Goal: Task Accomplishment & Management: Manage account settings

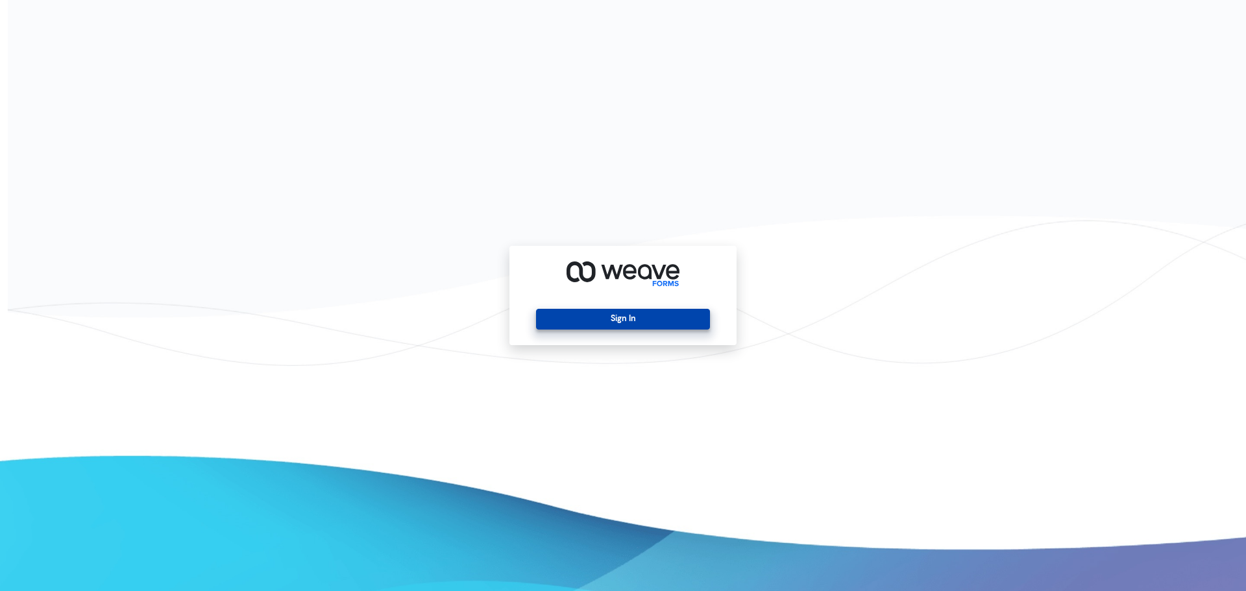
click at [637, 325] on button "Sign In" at bounding box center [622, 319] width 173 height 21
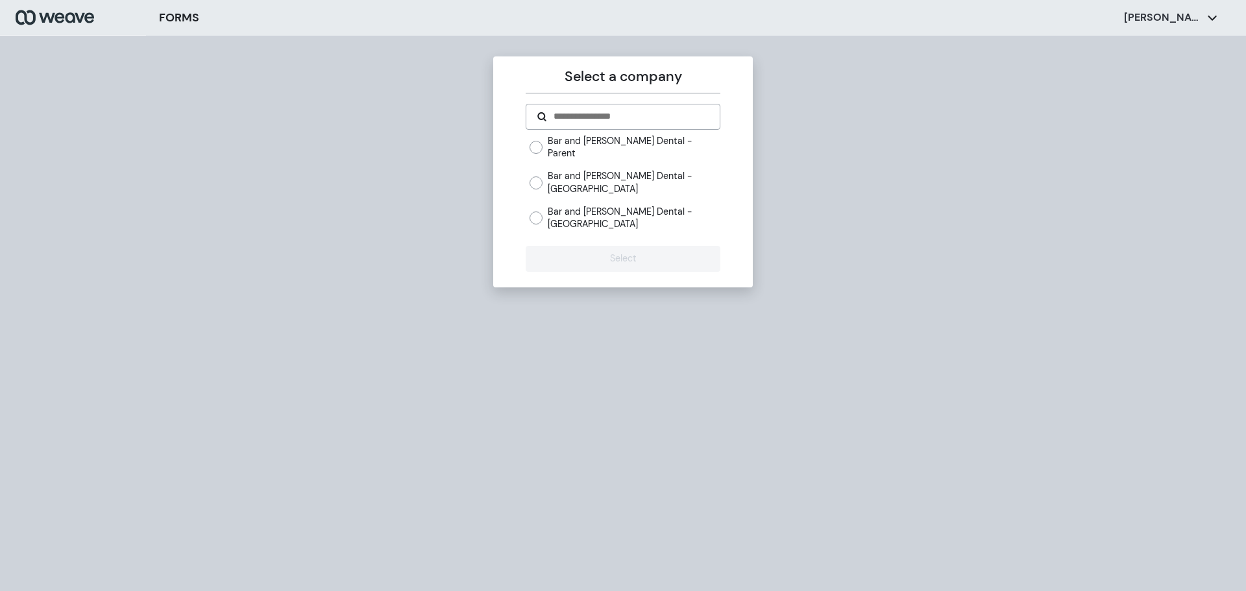
click at [628, 178] on label "Bar and Smith Dental - 24th Street" at bounding box center [634, 182] width 172 height 25
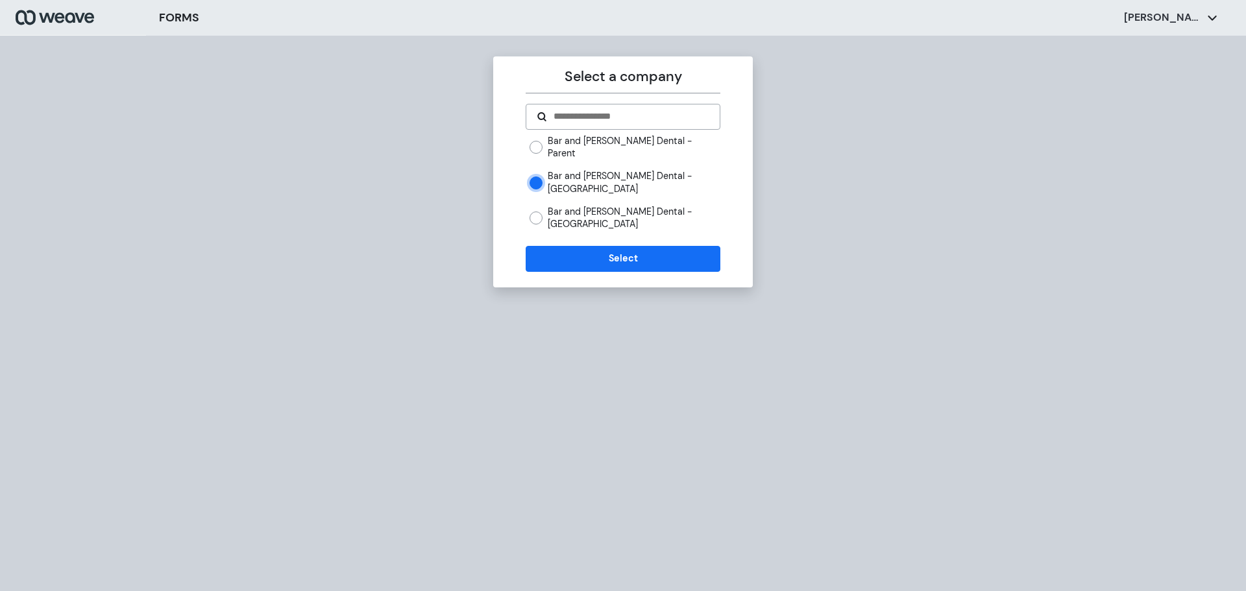
click at [606, 212] on label "Bar and Smith Dental - York Ave" at bounding box center [634, 218] width 172 height 25
click at [592, 246] on button "Select" at bounding box center [623, 259] width 194 height 26
